Goal: Information Seeking & Learning: Learn about a topic

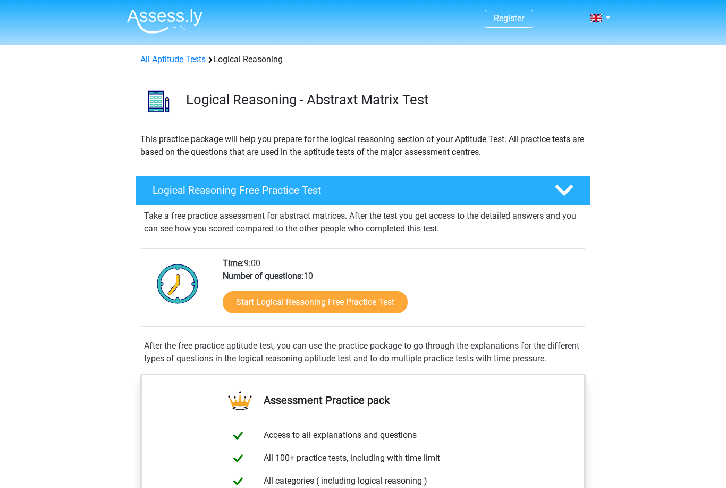
scroll to position [127, 0]
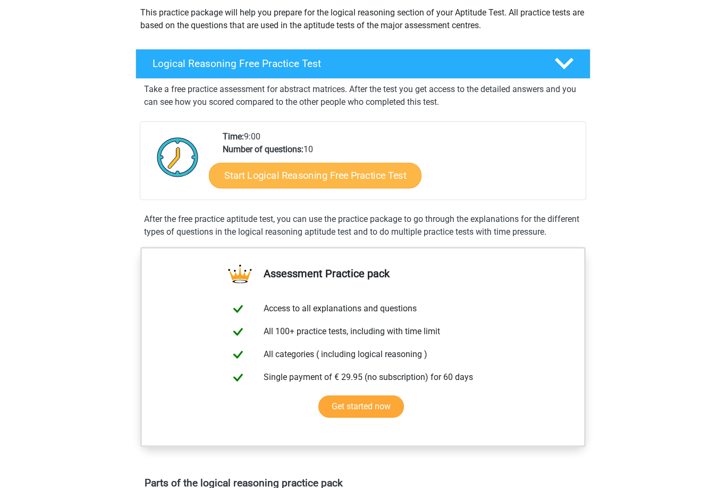
click at [274, 180] on link "Start Logical Reasoning Free Practice Test" at bounding box center [315, 175] width 213 height 26
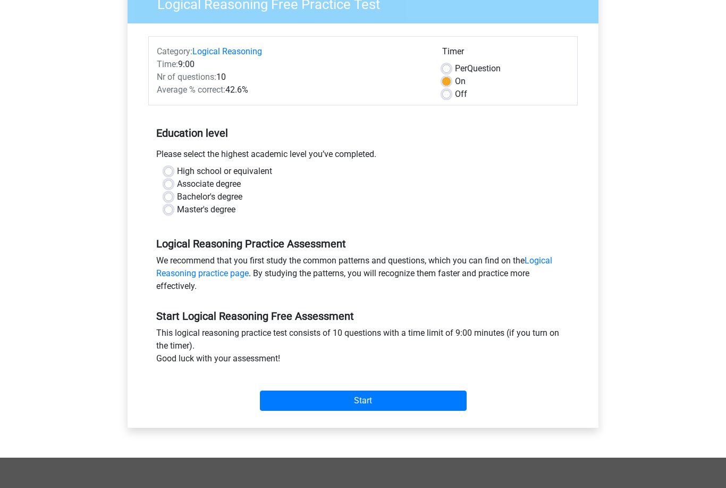
scroll to position [46, 0]
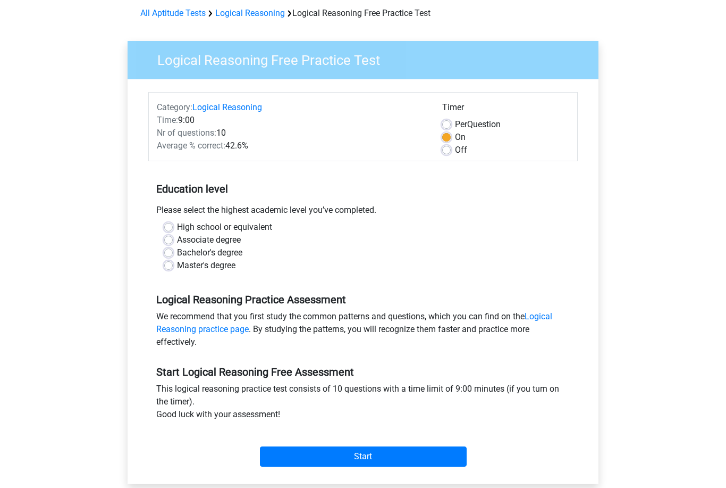
click at [221, 269] on label "Master's degree" at bounding box center [206, 265] width 58 height 13
click at [173, 269] on input "Master's degree" at bounding box center [168, 264] width 9 height 11
radio input "true"
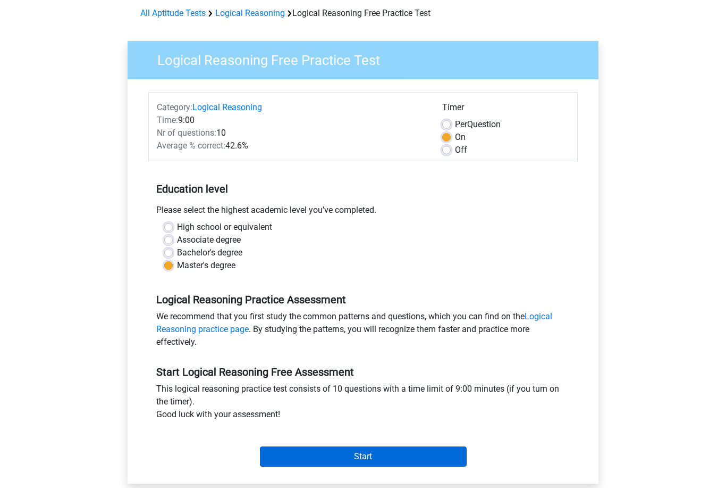
click at [316, 457] on input "Start" at bounding box center [363, 457] width 207 height 20
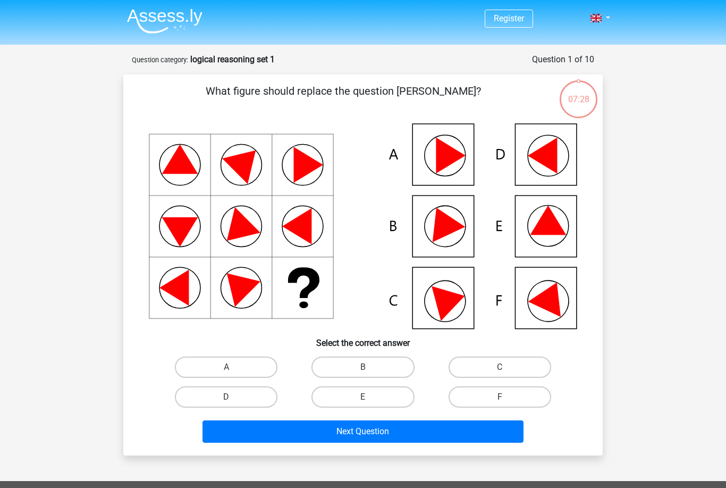
click at [558, 157] on icon at bounding box center [363, 225] width 429 height 205
click at [254, 391] on label "D" at bounding box center [226, 396] width 103 height 21
click at [233, 397] on input "D" at bounding box center [229, 400] width 7 height 7
radio input "true"
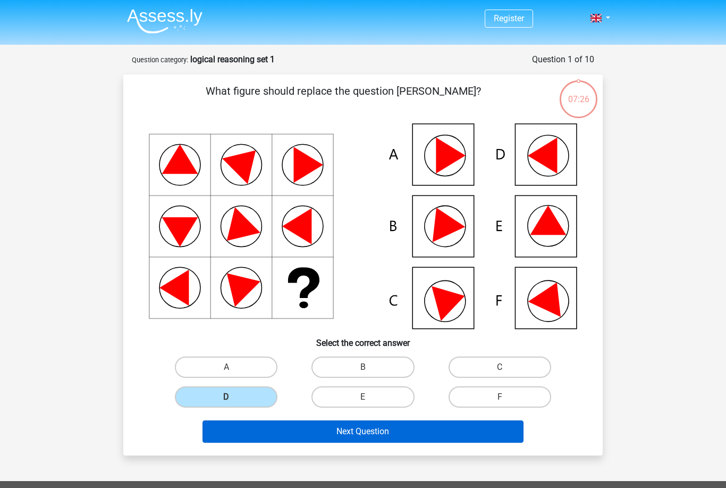
click at [340, 432] on button "Next Question" at bounding box center [364, 431] width 322 height 22
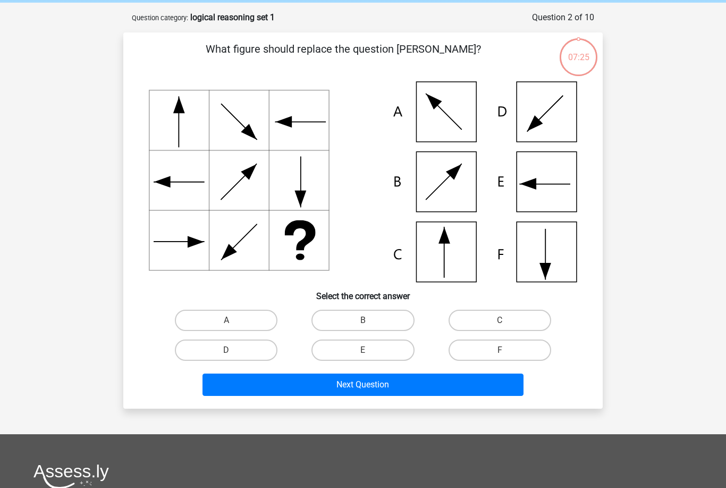
scroll to position [53, 0]
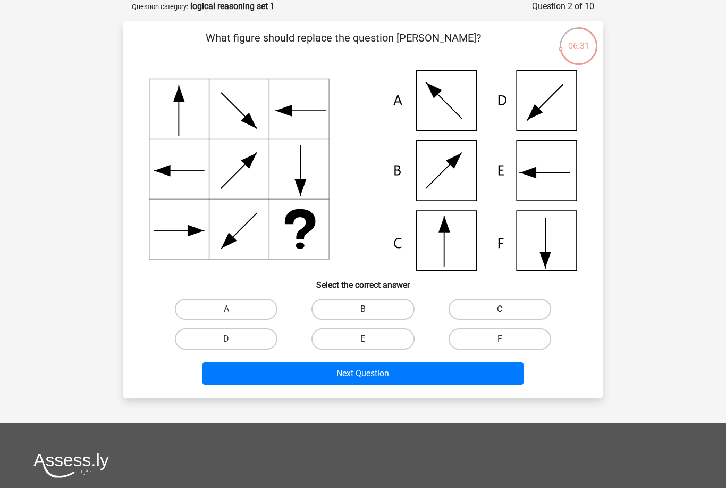
click at [490, 306] on label "C" at bounding box center [500, 308] width 103 height 21
click at [500, 309] on input "C" at bounding box center [503, 312] width 7 height 7
radio input "true"
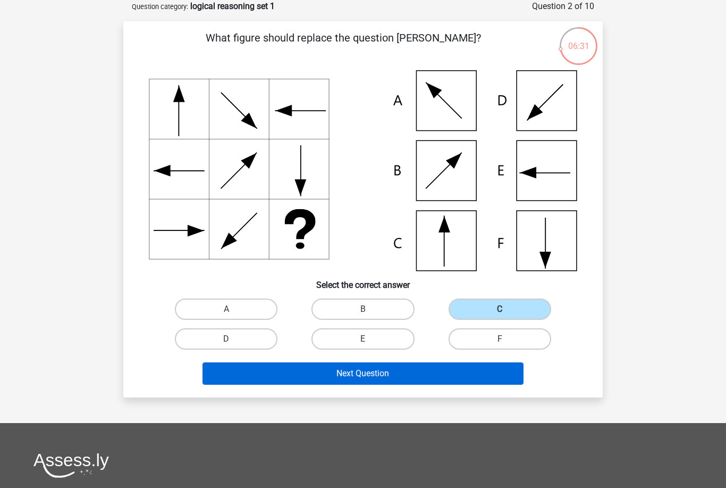
click at [426, 376] on button "Next Question" at bounding box center [364, 373] width 322 height 22
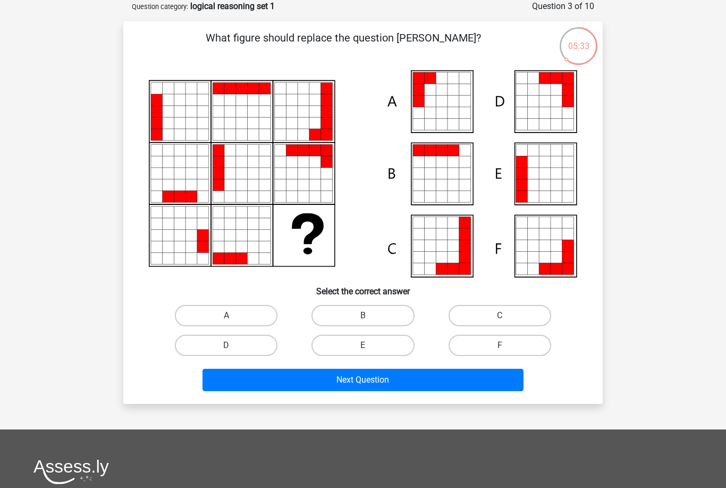
click at [451, 108] on icon at bounding box center [454, 113] width 12 height 12
click at [208, 315] on label "A" at bounding box center [226, 315] width 103 height 21
click at [226, 315] on input "A" at bounding box center [229, 318] width 7 height 7
radio input "true"
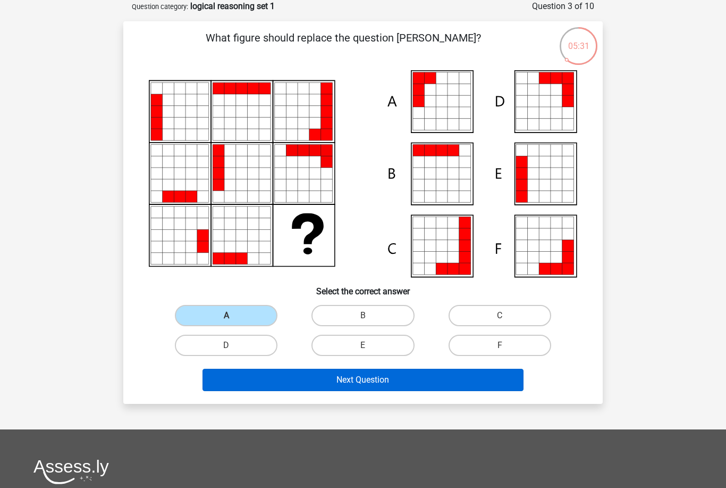
click at [240, 388] on button "Next Question" at bounding box center [364, 379] width 322 height 22
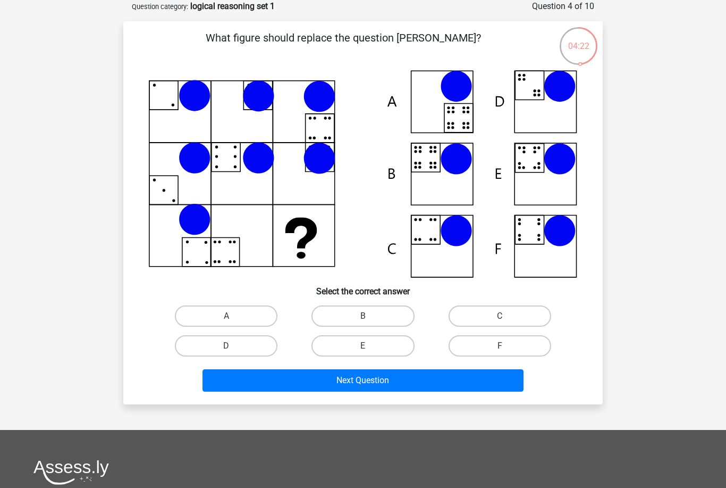
click at [428, 172] on icon at bounding box center [425, 157] width 29 height 29
click at [373, 314] on label "B" at bounding box center [363, 315] width 103 height 21
click at [370, 316] on input "B" at bounding box center [366, 319] width 7 height 7
radio input "true"
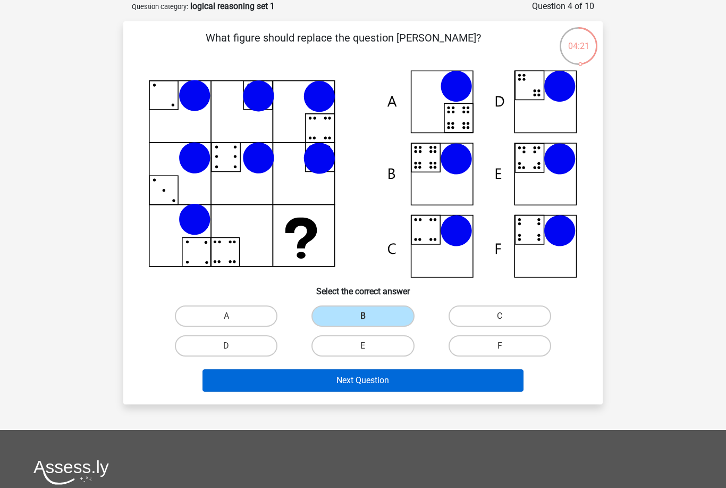
click at [385, 382] on button "Next Question" at bounding box center [364, 380] width 322 height 22
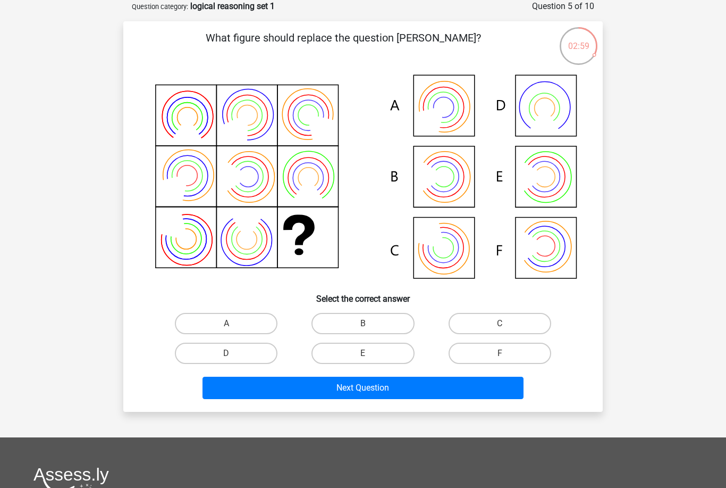
click at [461, 103] on icon at bounding box center [363, 177] width 429 height 215
click at [259, 327] on label "A" at bounding box center [226, 323] width 103 height 21
click at [233, 327] on input "A" at bounding box center [229, 326] width 7 height 7
radio input "true"
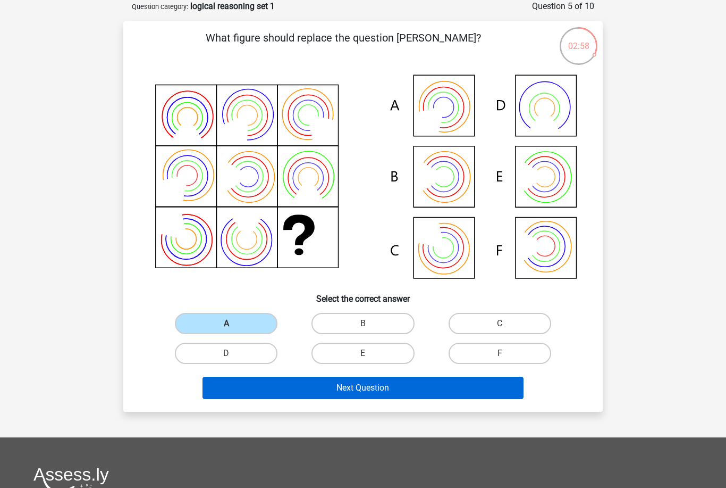
click at [335, 393] on button "Next Question" at bounding box center [364, 387] width 322 height 22
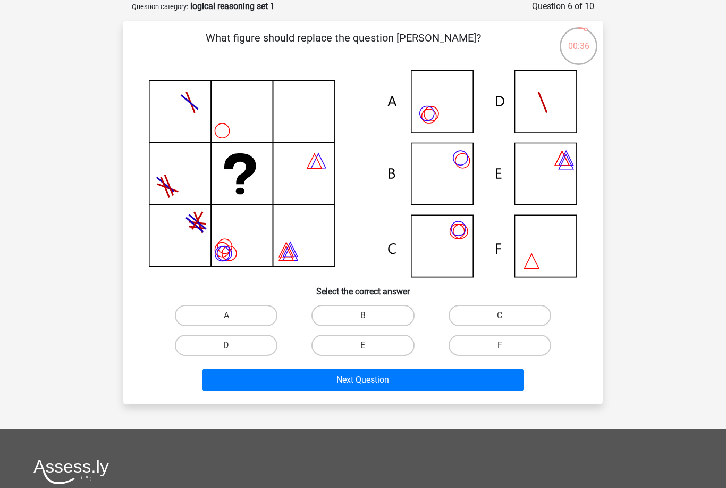
click at [456, 259] on icon at bounding box center [363, 173] width 429 height 207
click at [460, 309] on label "C" at bounding box center [500, 315] width 103 height 21
click at [500, 315] on input "C" at bounding box center [503, 318] width 7 height 7
radio input "true"
click at [432, 374] on button "Next Question" at bounding box center [364, 379] width 322 height 22
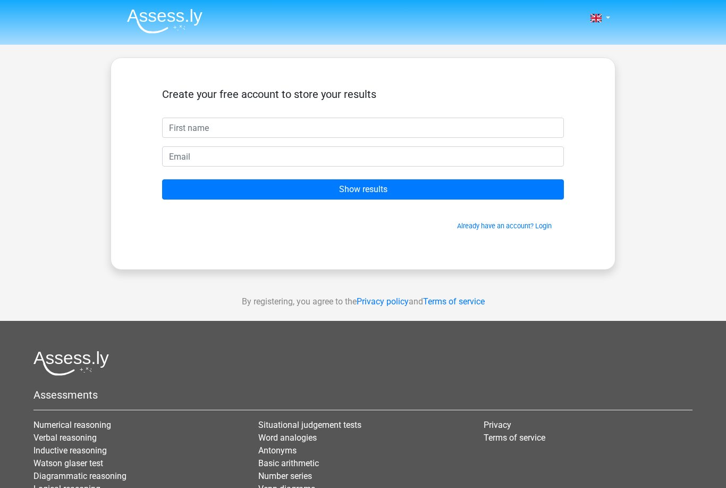
scroll to position [53, 0]
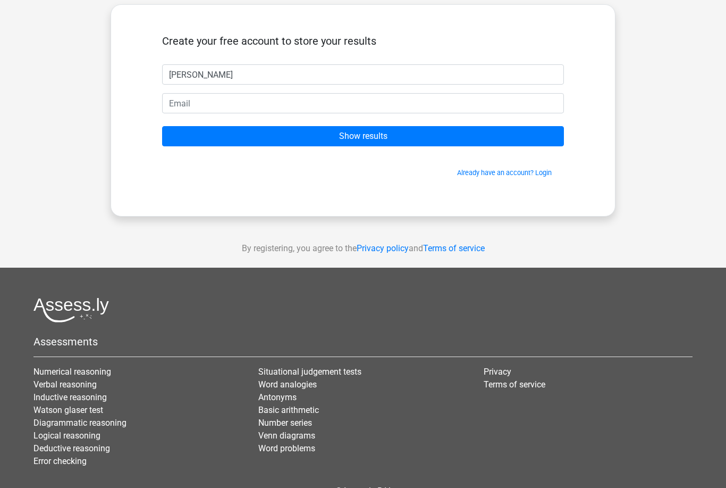
type input "Kazuki"
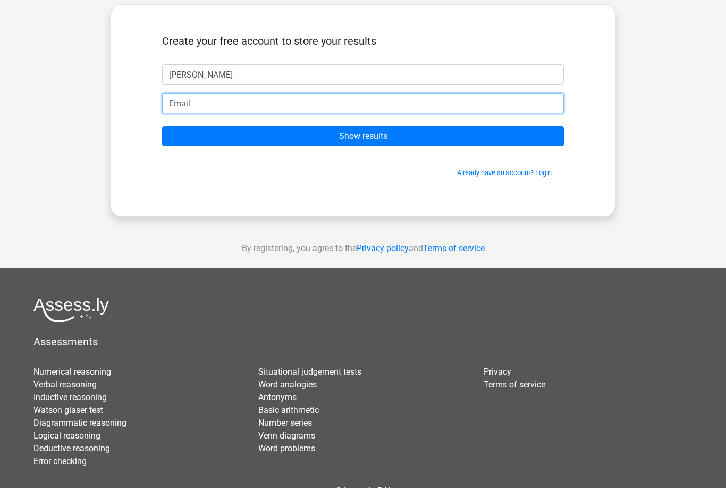
click at [365, 108] on input "email" at bounding box center [363, 103] width 402 height 20
type input "[EMAIL_ADDRESS][DOMAIN_NAME]"
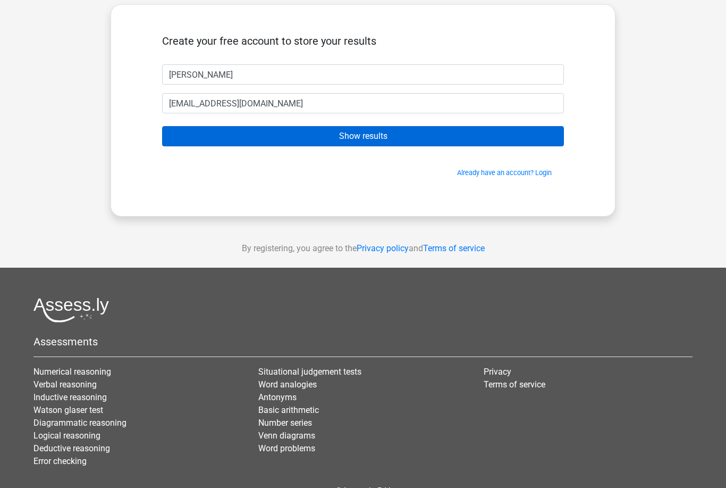
click at [416, 138] on input "Show results" at bounding box center [363, 136] width 402 height 20
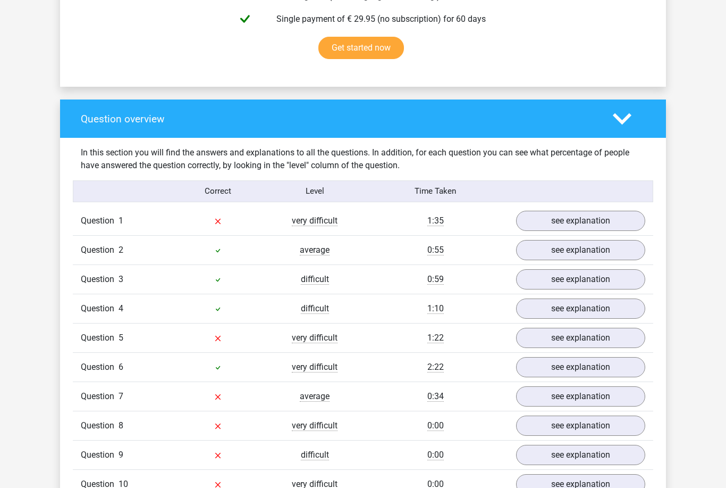
scroll to position [704, 0]
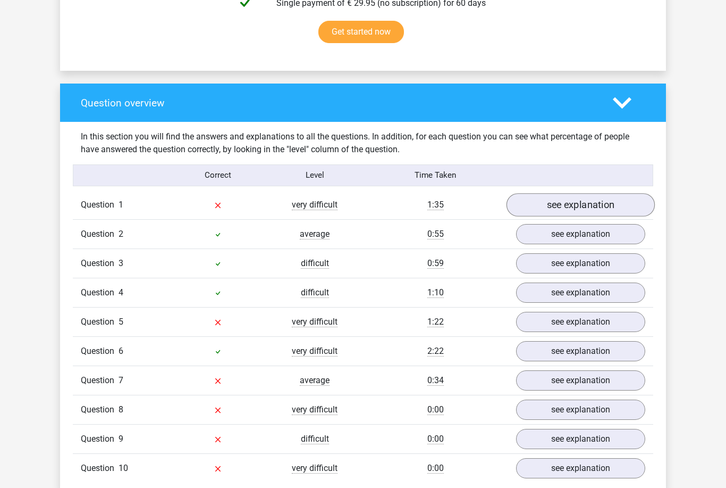
click at [632, 208] on link "see explanation" at bounding box center [581, 204] width 148 height 23
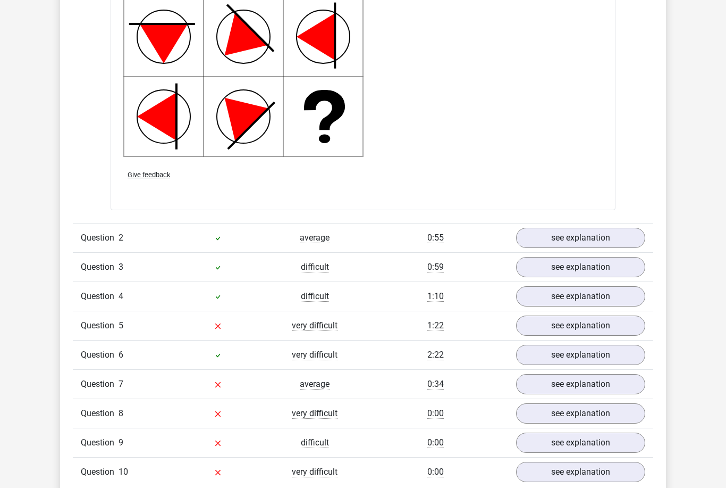
scroll to position [1445, 0]
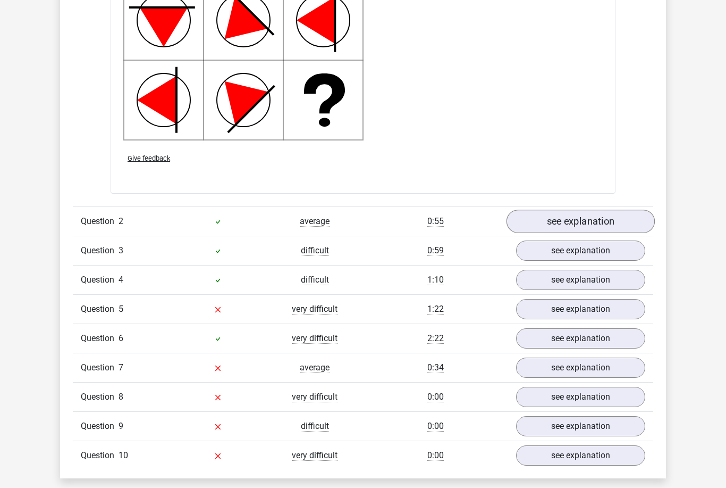
click at [629, 215] on link "see explanation" at bounding box center [581, 220] width 148 height 23
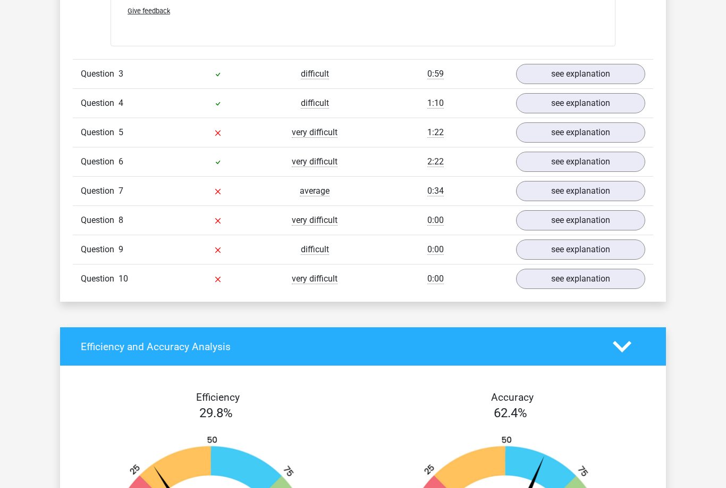
scroll to position [2325, 0]
click at [632, 74] on link "see explanation" at bounding box center [581, 73] width 148 height 23
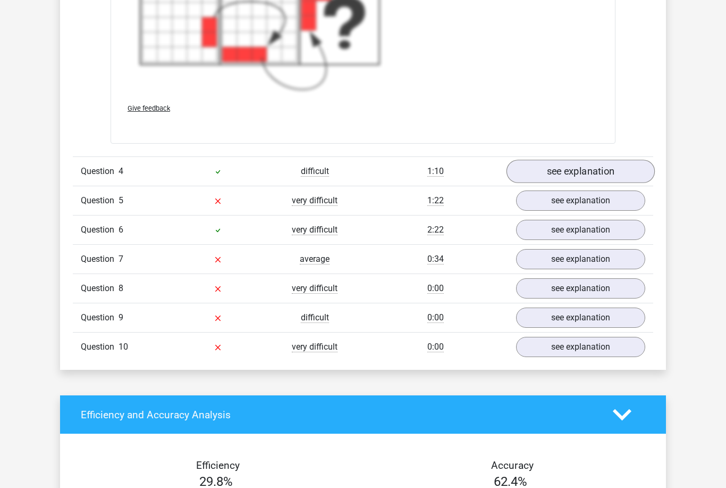
click at [621, 164] on link "see explanation" at bounding box center [581, 171] width 148 height 23
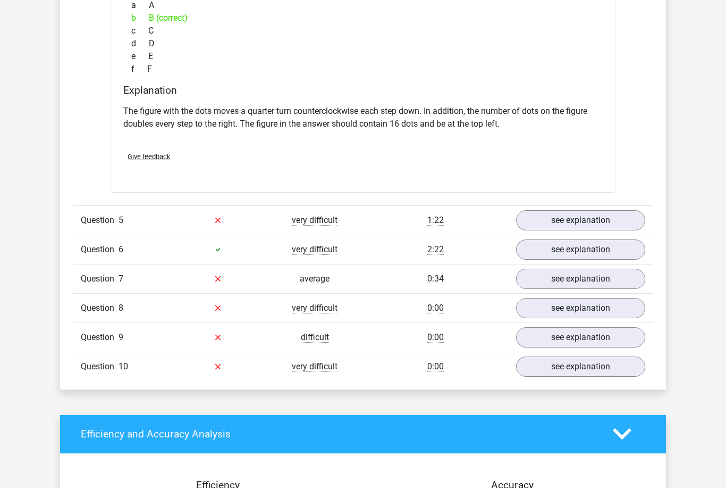
scroll to position [3516, 0]
click at [625, 216] on link "see explanation" at bounding box center [581, 219] width 148 height 23
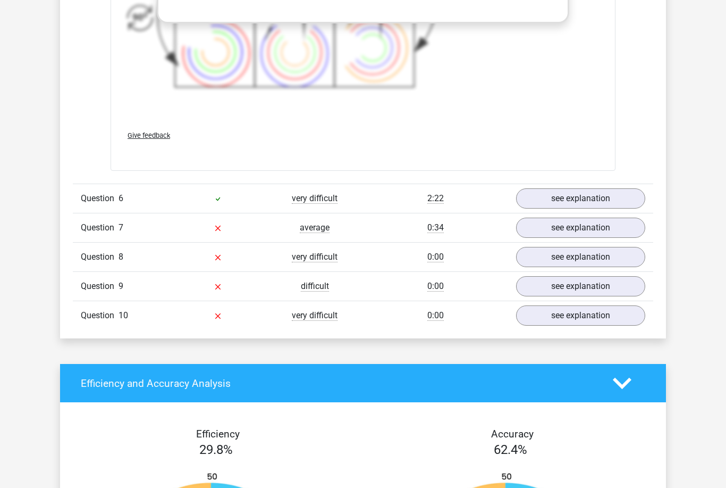
scroll to position [4361, 0]
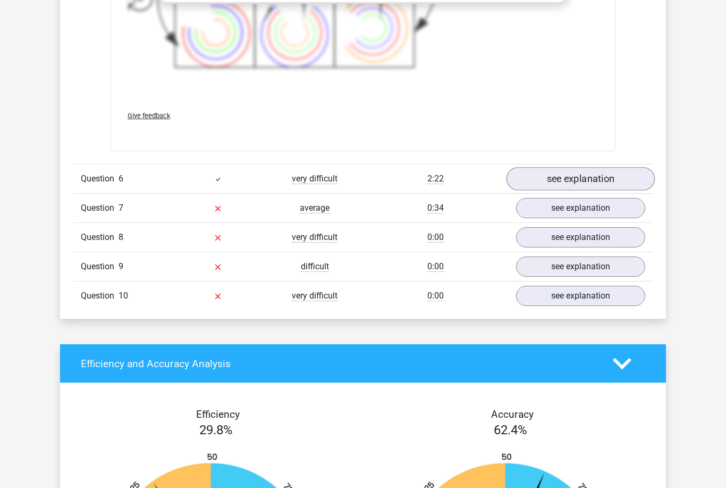
click at [629, 180] on link "see explanation" at bounding box center [581, 178] width 148 height 23
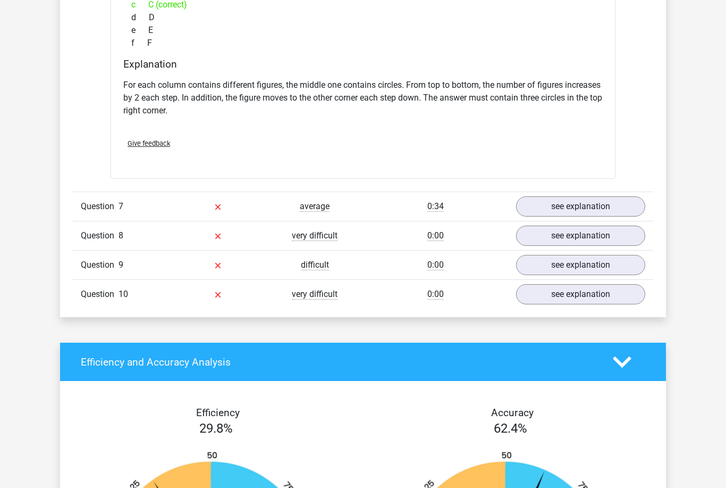
scroll to position [4857, 0]
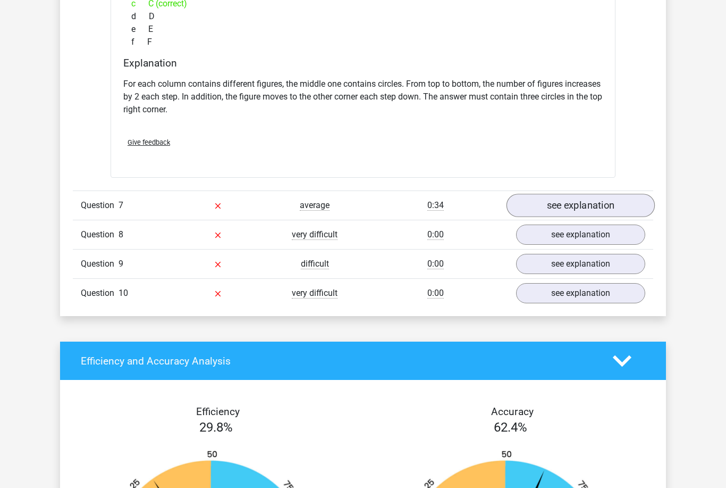
click at [625, 200] on link "see explanation" at bounding box center [581, 205] width 148 height 23
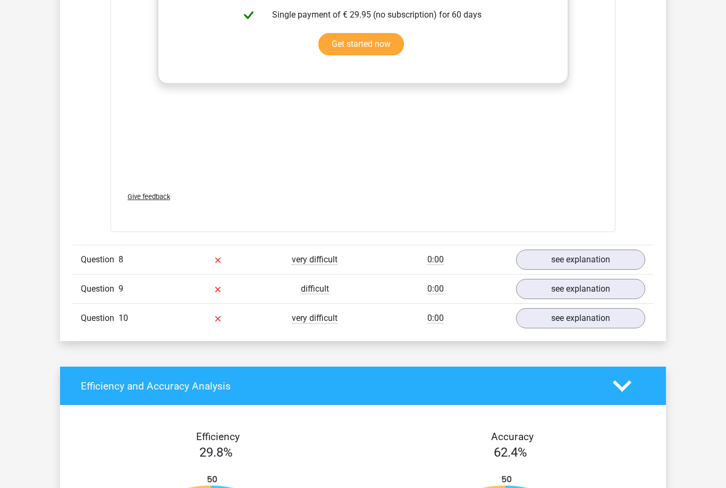
scroll to position [5606, 0]
click at [536, 257] on link "see explanation" at bounding box center [581, 259] width 148 height 23
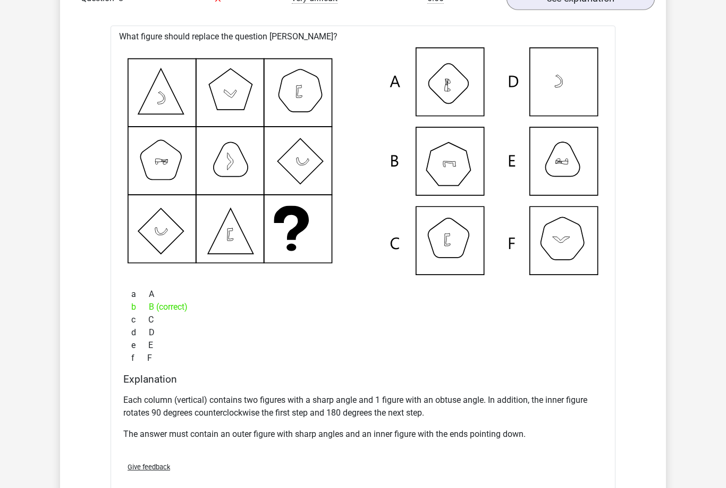
scroll to position [5866, 0]
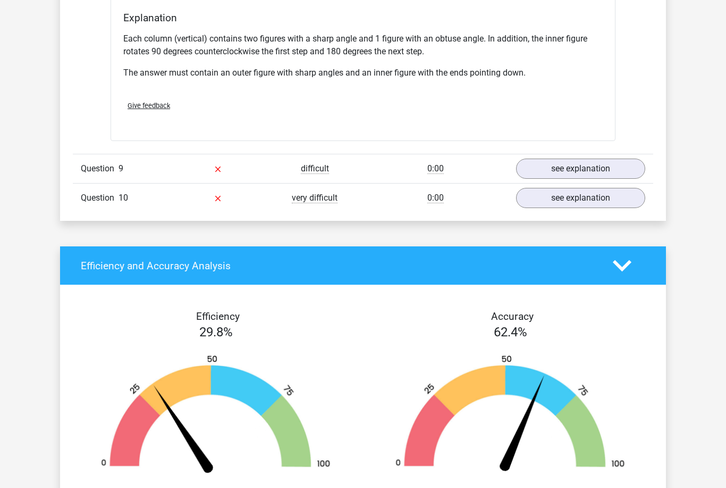
scroll to position [6236, 0]
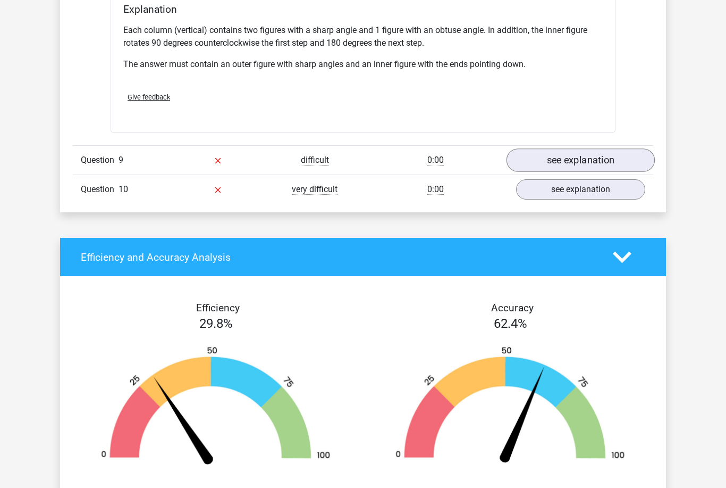
click at [530, 163] on link "see explanation" at bounding box center [581, 160] width 148 height 23
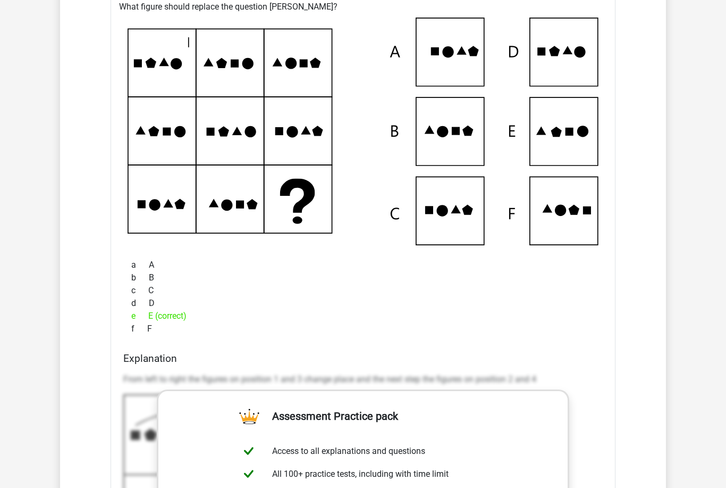
scroll to position [6428, 0]
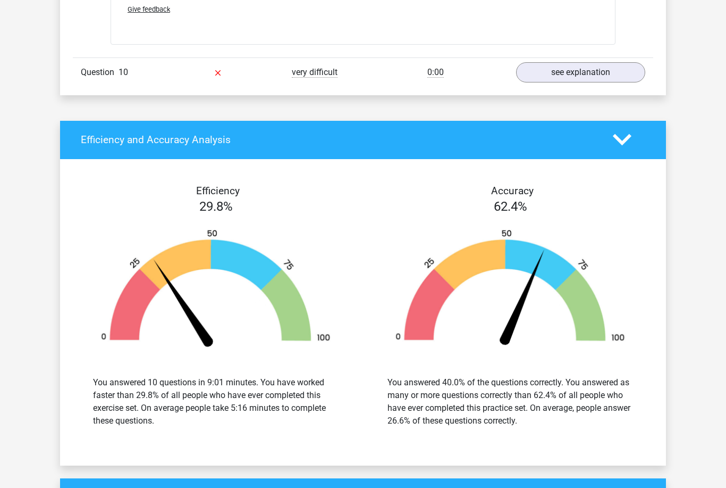
scroll to position [7116, 0]
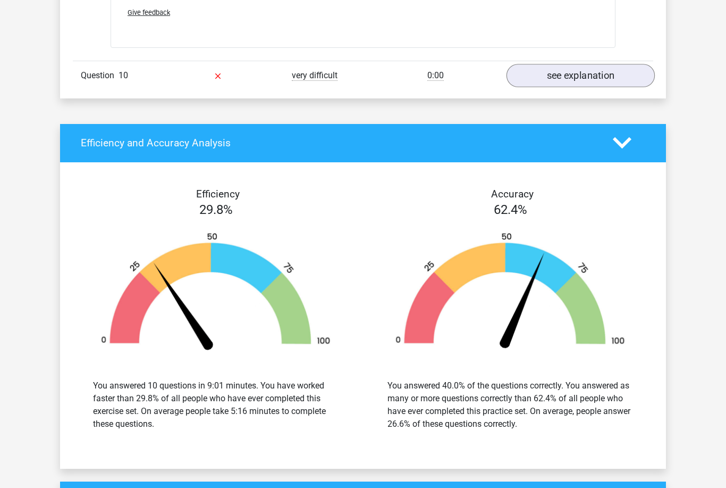
click at [635, 82] on link "see explanation" at bounding box center [581, 75] width 148 height 23
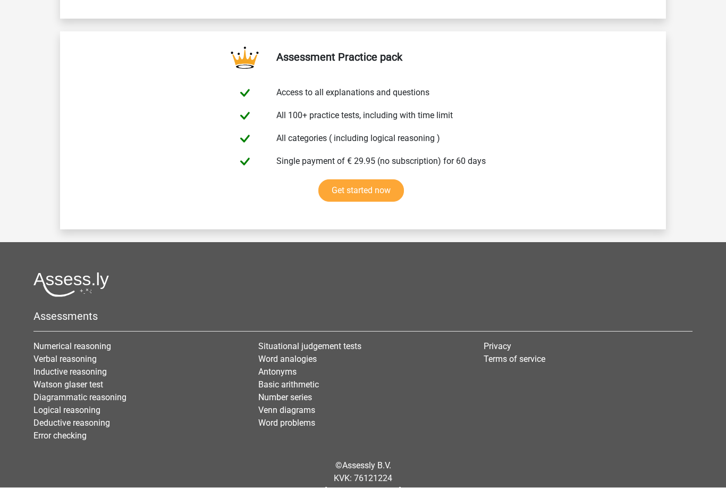
scroll to position [8537, 0]
